Goal: Task Accomplishment & Management: Use online tool/utility

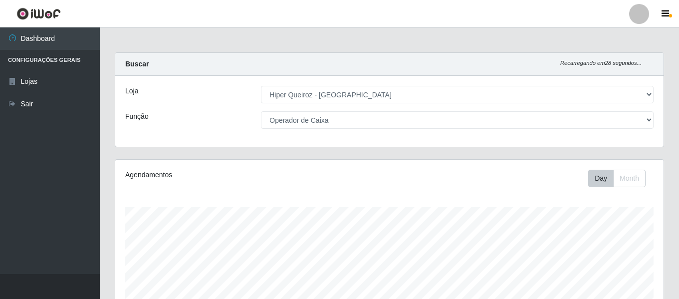
select select "497"
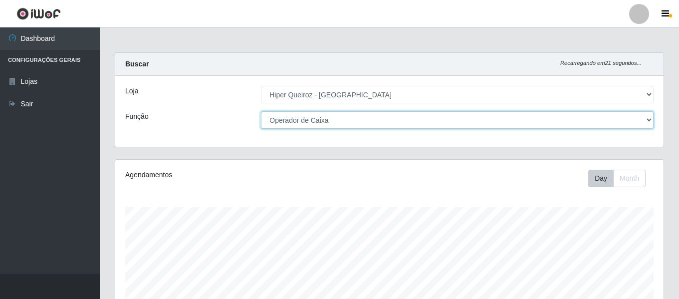
click at [339, 118] on select "[Selecione...] ASG ASG + ASG ++ Embalador Embalador + Embalador ++ Operador de …" at bounding box center [457, 119] width 393 height 17
select select "24"
click at [261, 111] on select "[Selecione...] ASG ASG + ASG ++ Embalador Embalador + Embalador ++ Operador de …" at bounding box center [457, 119] width 393 height 17
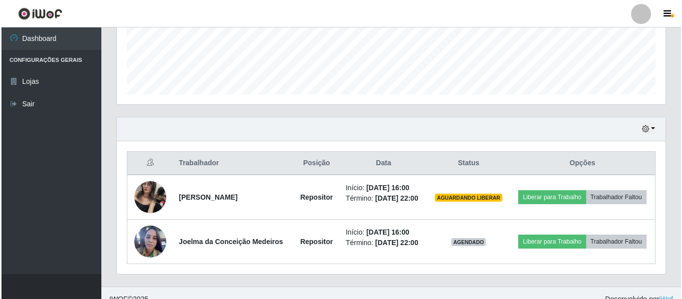
scroll to position [275, 0]
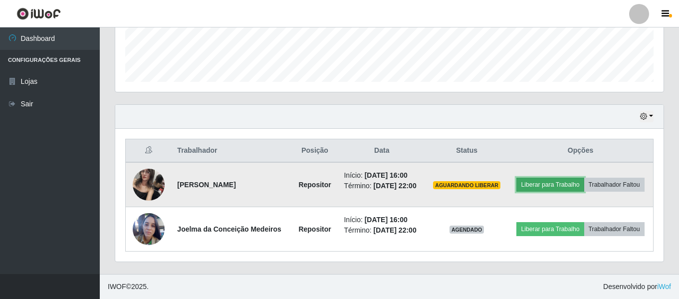
click at [568, 185] on button "Liberar para Trabalho" at bounding box center [550, 185] width 67 height 14
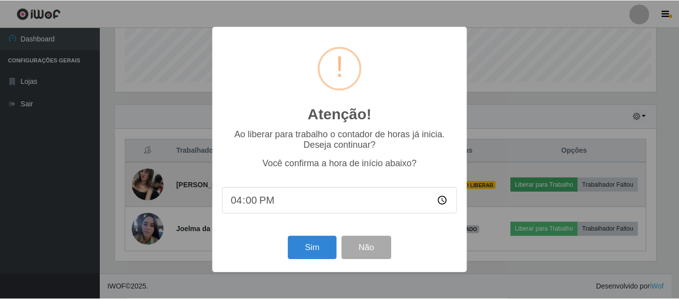
scroll to position [207, 544]
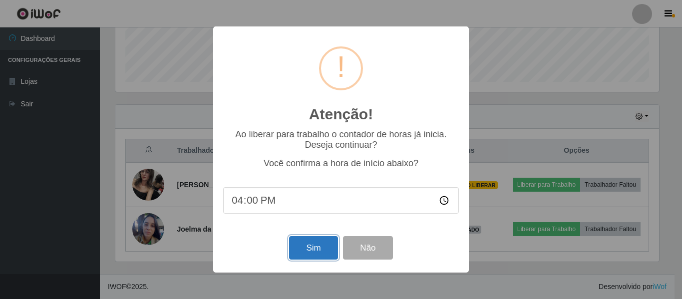
click at [312, 246] on button "Sim" at bounding box center [313, 247] width 48 height 23
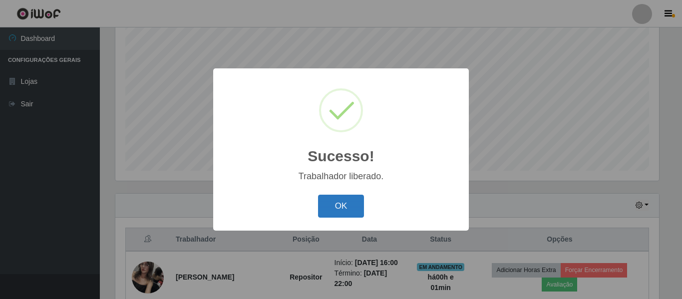
click at [336, 206] on button "OK" at bounding box center [341, 206] width 46 height 23
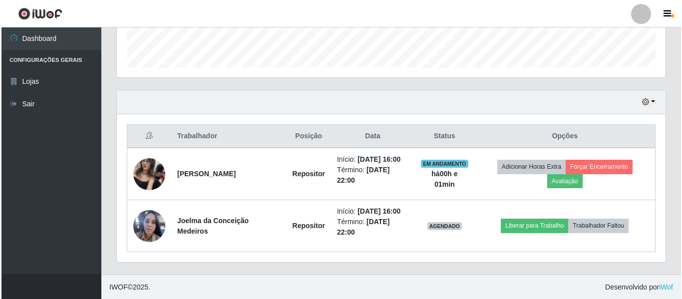
scroll to position [290, 0]
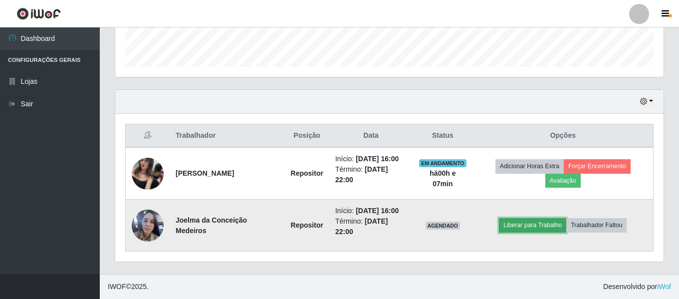
click at [551, 224] on button "Liberar para Trabalho" at bounding box center [532, 225] width 67 height 14
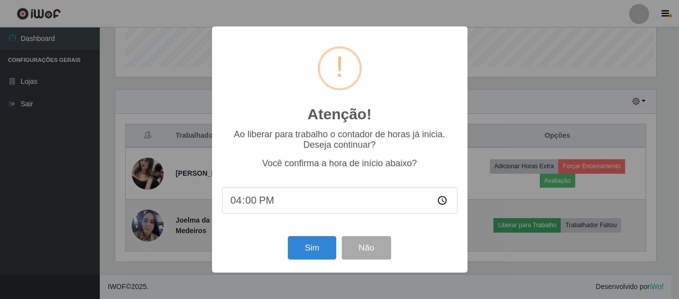
scroll to position [207, 544]
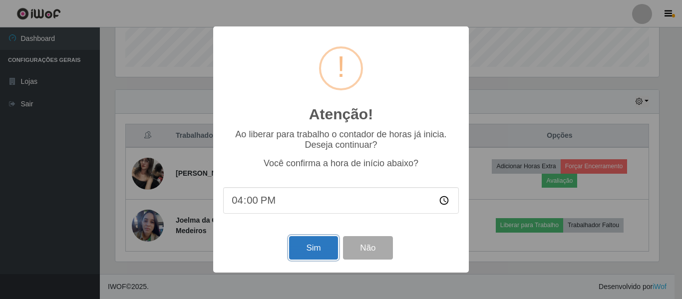
click at [324, 251] on button "Sim" at bounding box center [313, 247] width 48 height 23
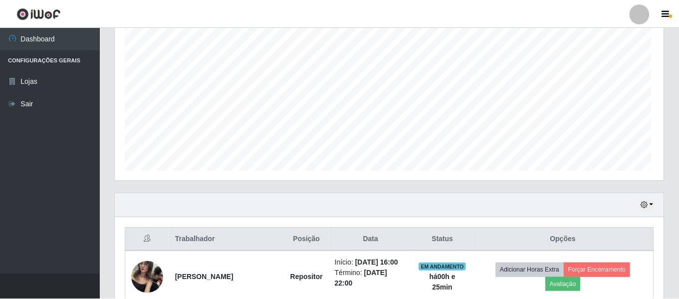
scroll to position [207, 549]
